Goal: Transaction & Acquisition: Purchase product/service

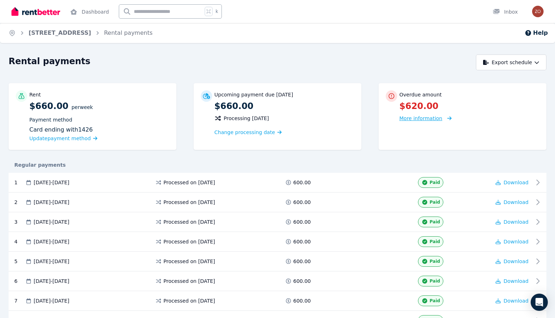
click at [417, 122] on div "More information" at bounding box center [470, 118] width 140 height 9
click at [411, 119] on span "More information" at bounding box center [421, 118] width 43 height 6
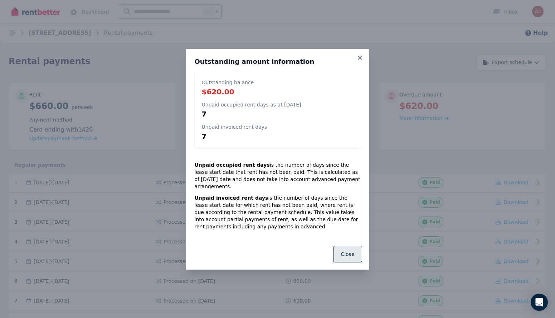
click at [342, 250] on button "Close" at bounding box center [347, 254] width 29 height 16
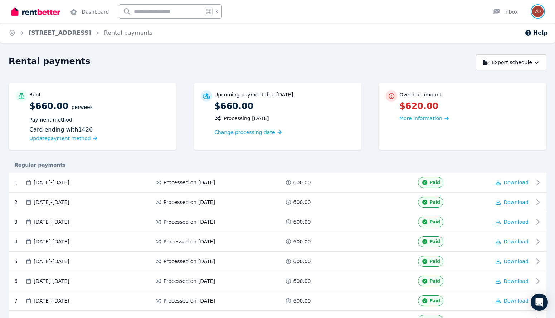
click at [536, 14] on img "button" at bounding box center [538, 11] width 11 height 11
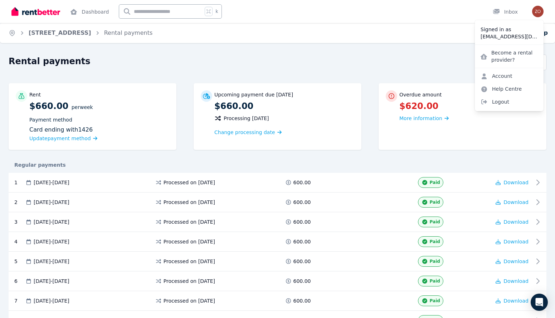
click at [393, 43] on div "Home 7 Baring Street, Mosman Park Rental payments Help" at bounding box center [277, 33] width 555 height 20
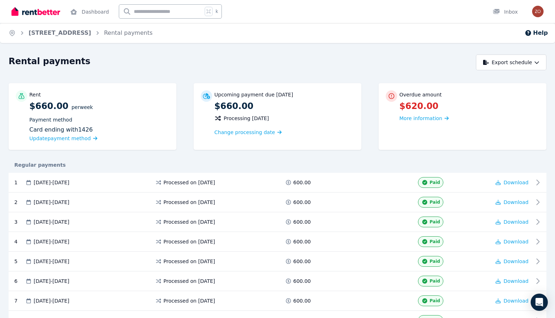
click at [29, 10] on img at bounding box center [35, 11] width 49 height 11
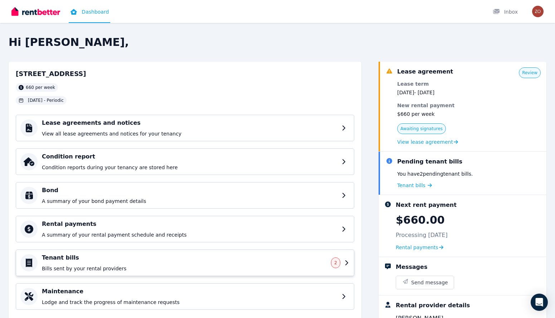
click at [200, 257] on h4 "Tenant bills" at bounding box center [184, 257] width 285 height 9
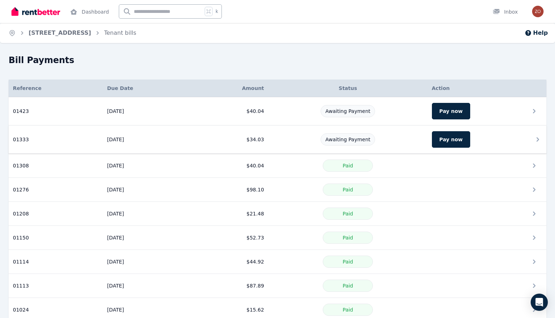
click at [541, 141] on icon at bounding box center [538, 139] width 9 height 9
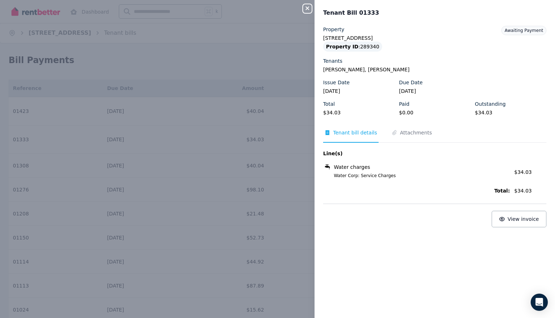
click at [226, 71] on div "Close panel Tenant Bill 01333 Property 7 Baring Street, Mosman Park Property ID…" at bounding box center [277, 159] width 555 height 318
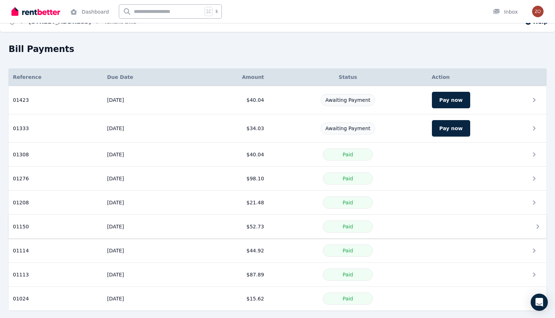
scroll to position [16, 0]
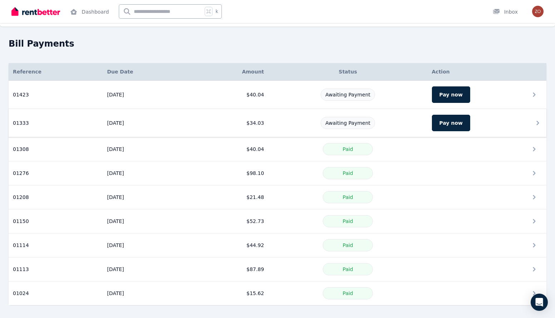
click at [393, 124] on div "Awaiting Payment" at bounding box center [348, 123] width 151 height 12
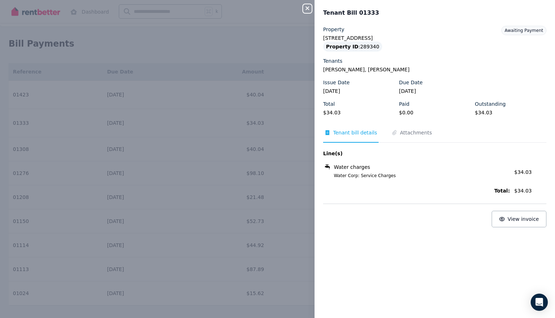
click at [260, 131] on div "Close panel Tenant Bill 01333 Property 7 Baring Street, Mosman Park Property ID…" at bounding box center [277, 159] width 555 height 318
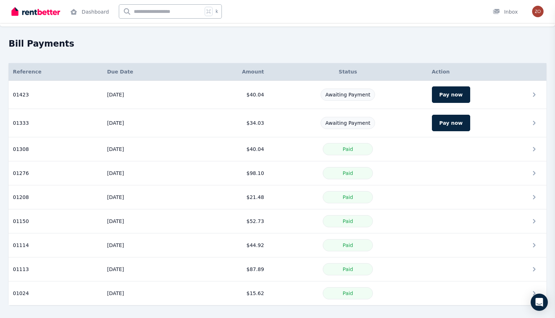
click at [405, 96] on div "Awaiting Payment" at bounding box center [348, 94] width 151 height 12
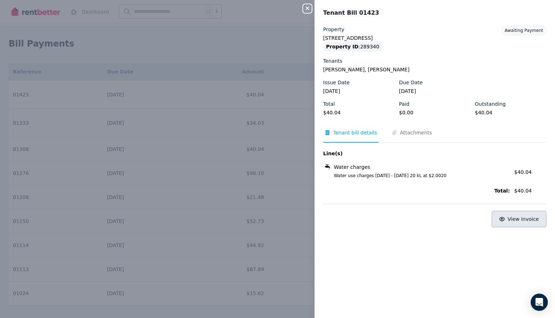
click at [515, 219] on span "View invoice" at bounding box center [524, 219] width 32 height 6
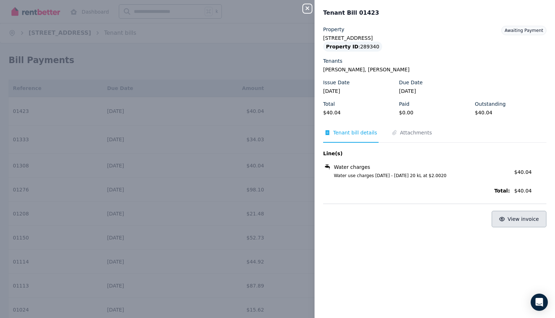
scroll to position [0, 0]
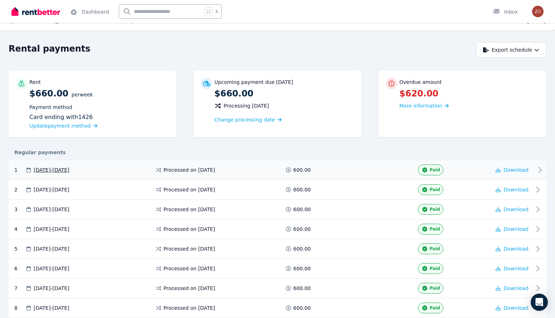
scroll to position [13, 0]
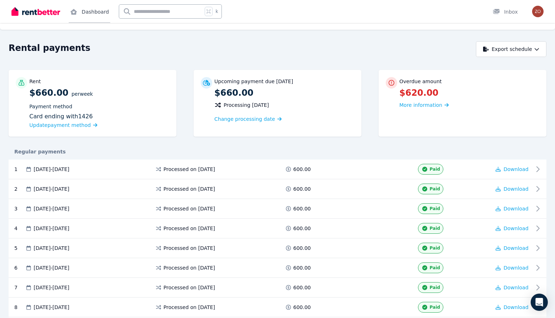
click at [98, 8] on link "Dashboard" at bounding box center [90, 11] width 42 height 23
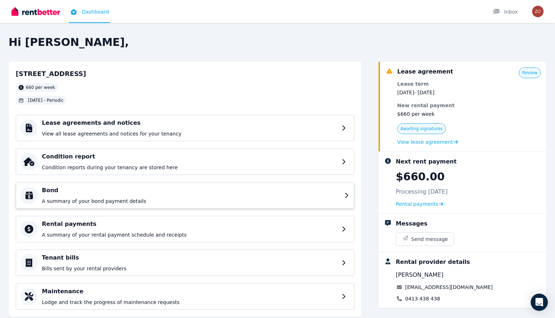
scroll to position [19, 0]
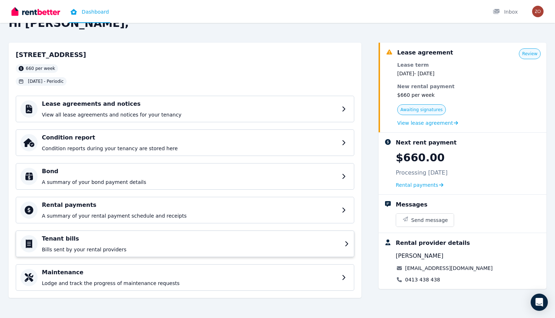
click at [279, 245] on div "Tenant bills Bills sent by your rental providers" at bounding box center [191, 243] width 299 height 19
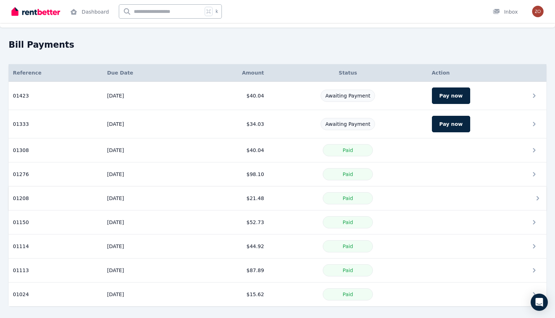
scroll to position [16, 0]
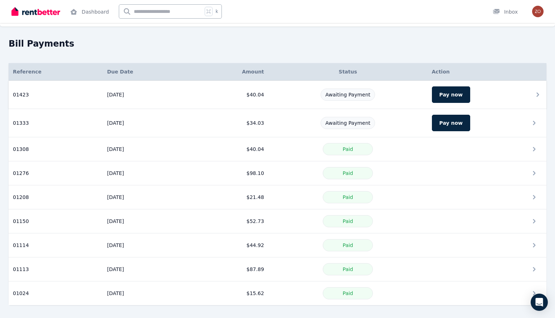
click at [408, 99] on div "Awaiting Payment" at bounding box center [348, 94] width 151 height 12
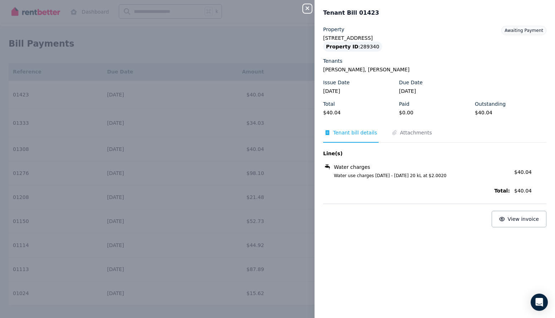
click at [229, 116] on div "Close panel Tenant Bill 01423 Property 7 Baring Street, Mosman Park Property ID…" at bounding box center [277, 159] width 555 height 318
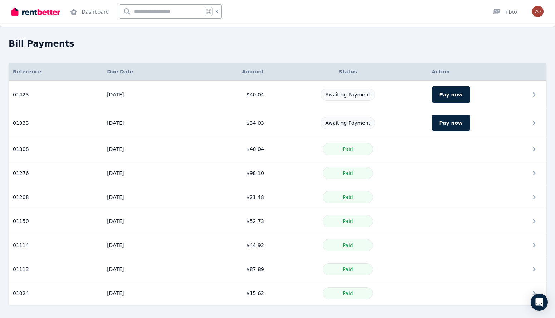
click at [29, 10] on img at bounding box center [35, 11] width 49 height 11
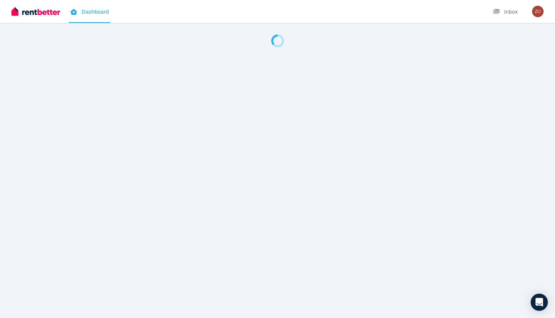
click at [43, 13] on img at bounding box center [35, 11] width 49 height 11
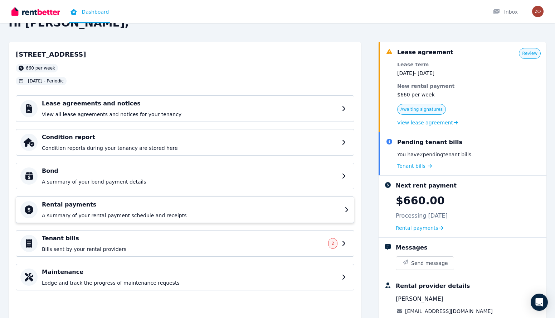
scroll to position [20, 0]
click at [277, 233] on div "Tenant bills Bills sent by your rental providers 2" at bounding box center [185, 243] width 339 height 27
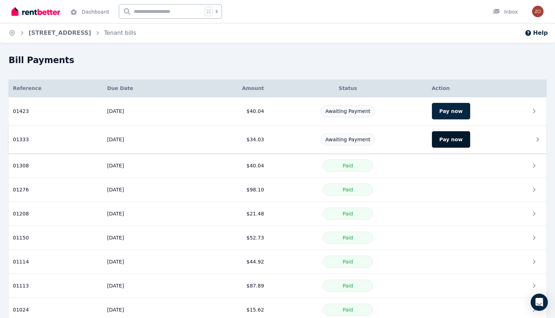
click at [445, 138] on button "Pay now" at bounding box center [451, 139] width 38 height 16
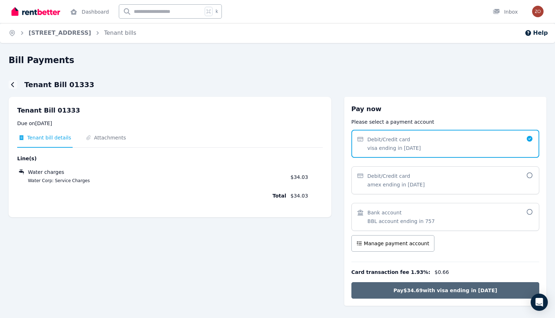
click at [397, 285] on button "Pay $34.69 with visa ending in [DATE]" at bounding box center [446, 290] width 188 height 16
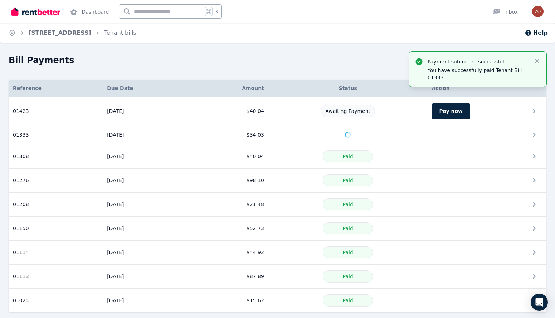
click at [50, 7] on img at bounding box center [35, 11] width 49 height 11
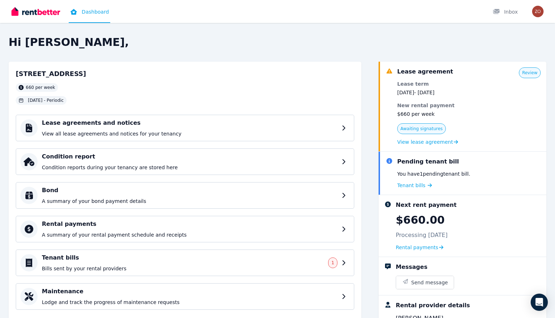
click at [139, 223] on h4 "Rental payments" at bounding box center [190, 224] width 296 height 9
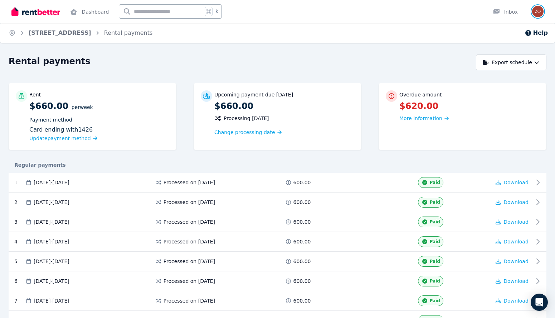
click at [534, 11] on img "button" at bounding box center [538, 11] width 11 height 11
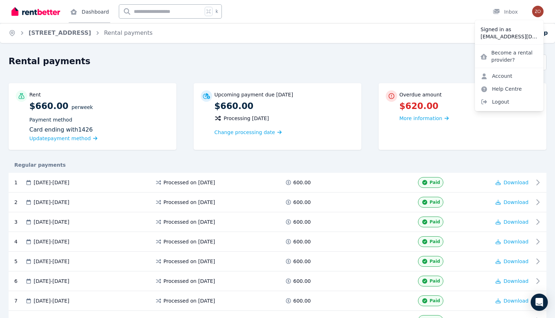
click at [86, 9] on link "Dashboard" at bounding box center [90, 11] width 42 height 23
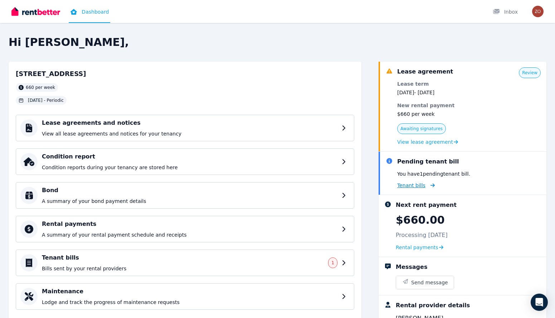
click at [416, 182] on span "Tenant bills" at bounding box center [412, 185] width 28 height 7
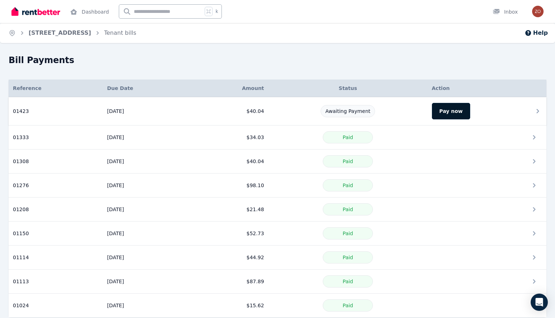
click at [451, 105] on button "Pay now" at bounding box center [451, 111] width 38 height 16
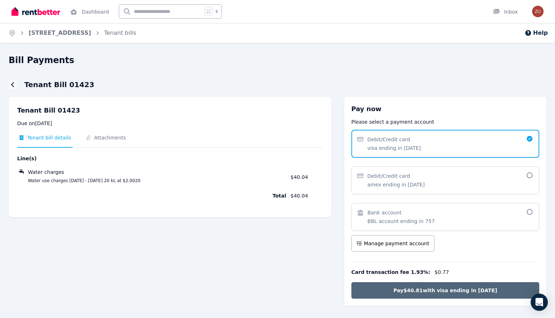
click at [389, 294] on button "Pay $40.81 with visa ending in 1426" at bounding box center [446, 290] width 188 height 16
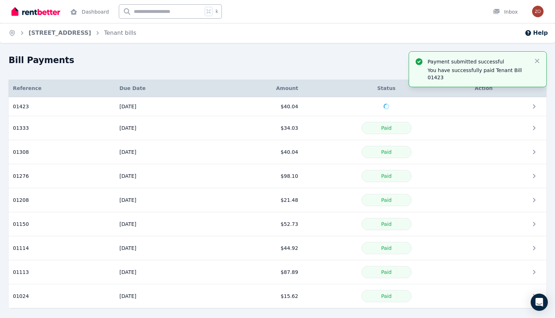
click at [31, 13] on img at bounding box center [35, 11] width 49 height 11
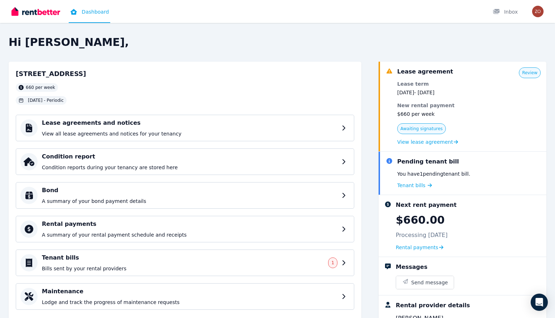
click at [26, 7] on img at bounding box center [35, 11] width 49 height 11
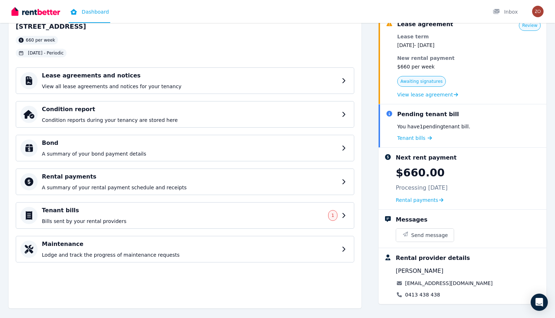
scroll to position [49, 0]
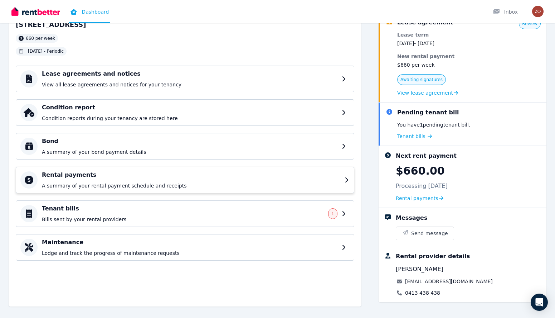
click at [218, 183] on p "A summary of your rental payment schedule and receipts" at bounding box center [191, 185] width 299 height 7
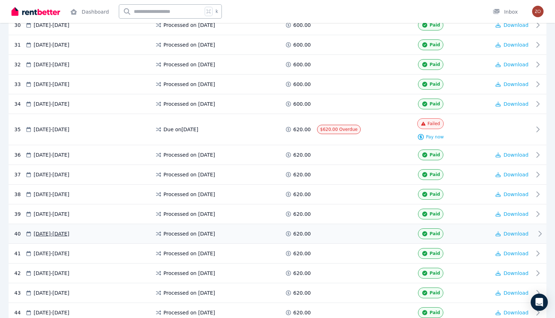
scroll to position [714, 0]
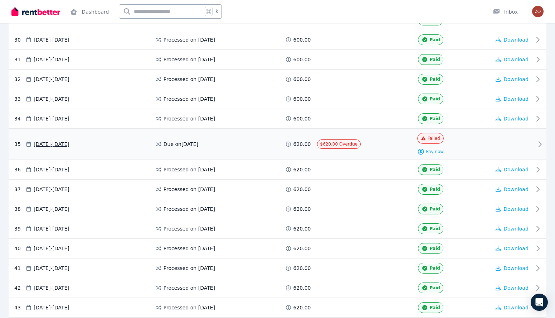
click at [538, 146] on icon at bounding box center [540, 144] width 9 height 9
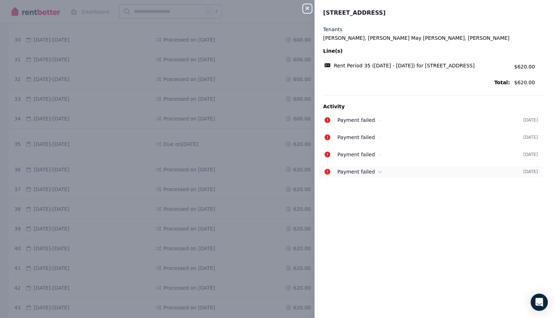
click at [463, 169] on div "Payment failed" at bounding box center [431, 171] width 186 height 7
click at [448, 159] on div "Payment failed 26 June 2024" at bounding box center [430, 154] width 223 height 11
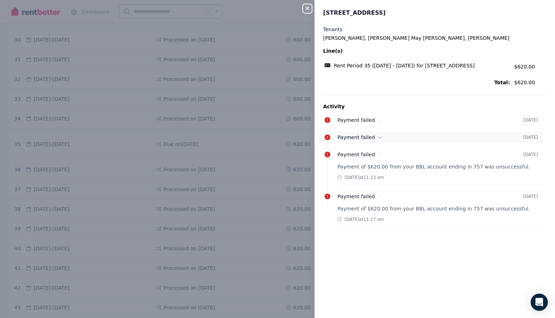
click at [434, 141] on div "Payment failed 28 June 2024" at bounding box center [430, 136] width 223 height 11
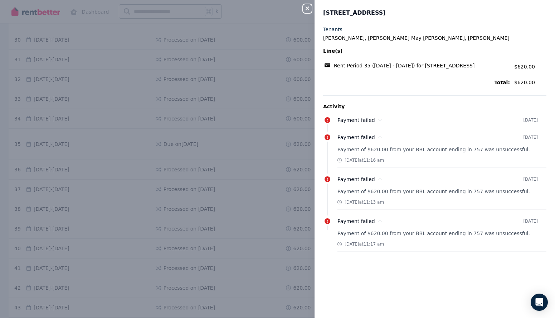
click at [429, 130] on ul "Payment failed 2 July 2024 Payment failed 28 June 2024 Payment of $620.00 from …" at bounding box center [434, 182] width 223 height 137
click at [428, 122] on div "Payment failed" at bounding box center [431, 119] width 186 height 7
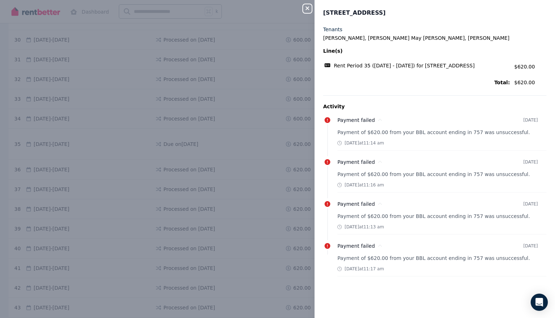
click at [278, 24] on div "Close panel 7 Baring Street, Mosman Park Tenants Zoe Hannah Vigors, Brianna May…" at bounding box center [277, 159] width 555 height 318
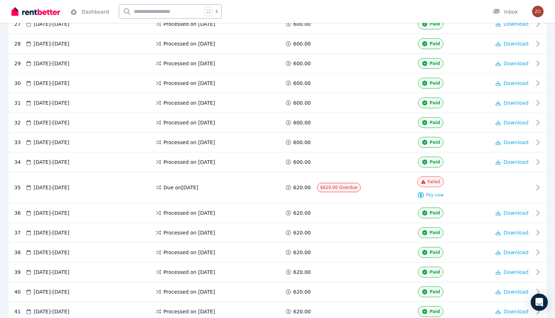
scroll to position [627, 0]
